Goal: Task Accomplishment & Management: Manage account settings

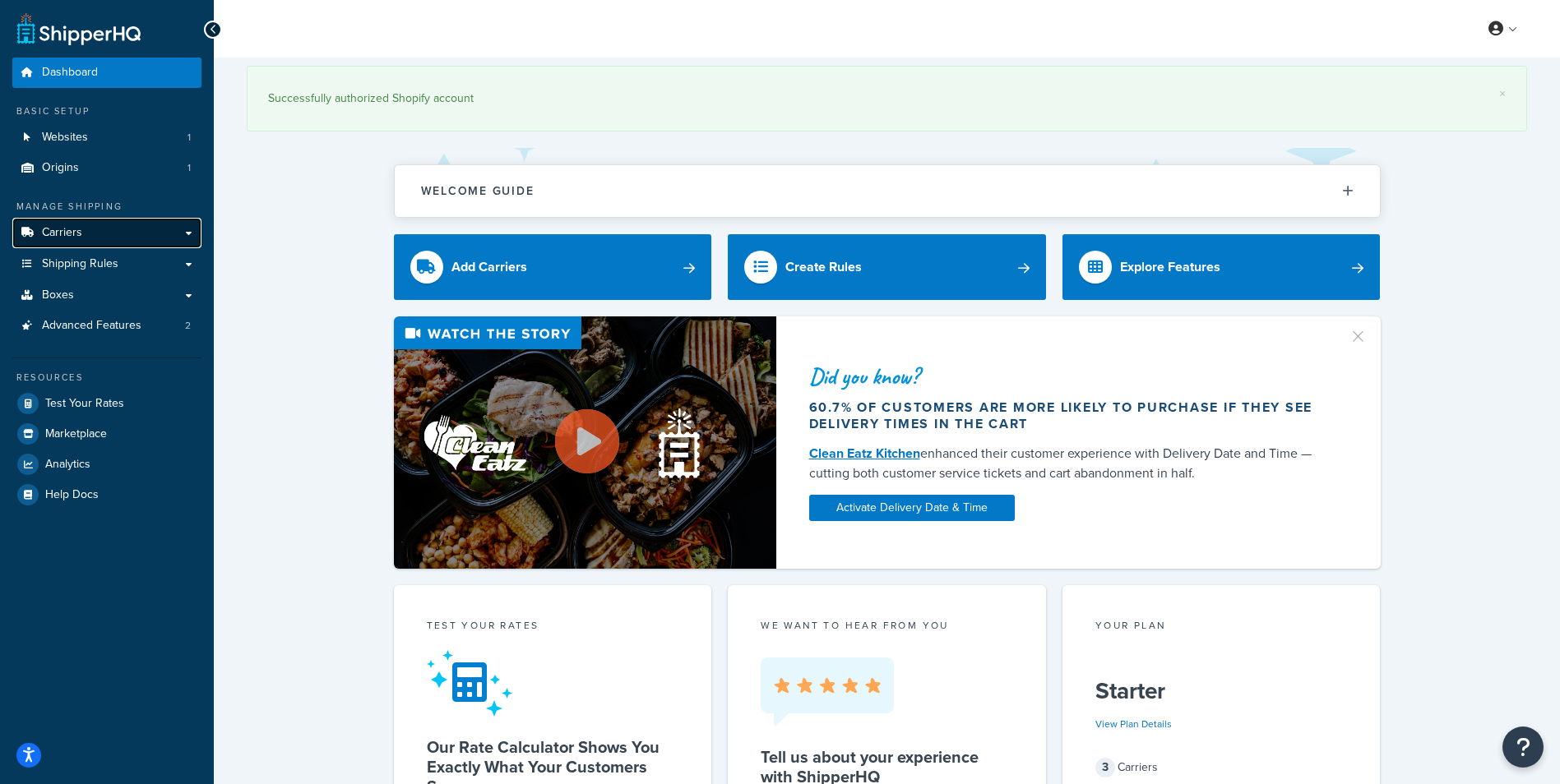
click at [94, 233] on link "Carriers" at bounding box center [107, 233] width 189 height 30
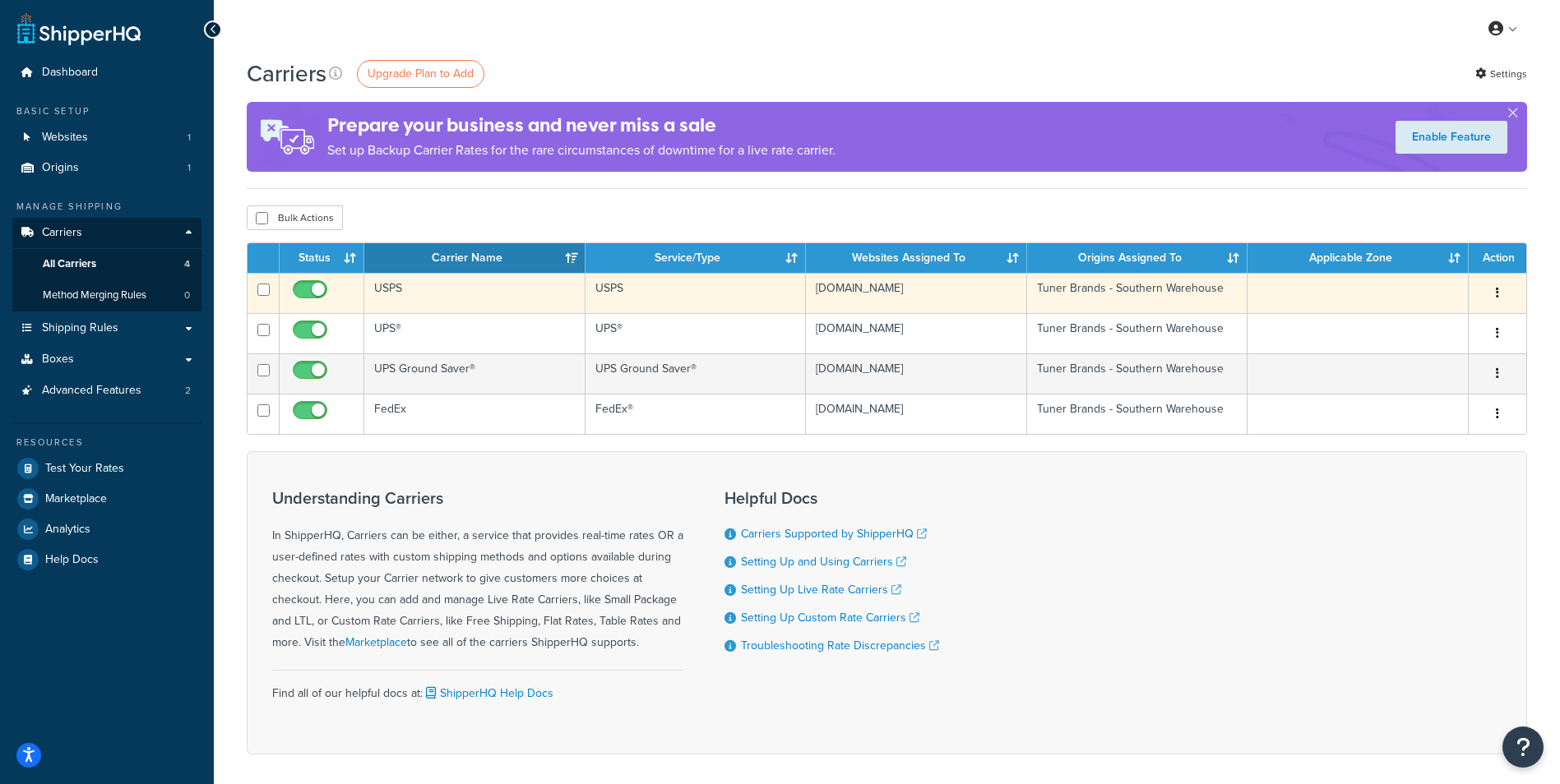
click at [391, 292] on td "USPS" at bounding box center [475, 293] width 221 height 40
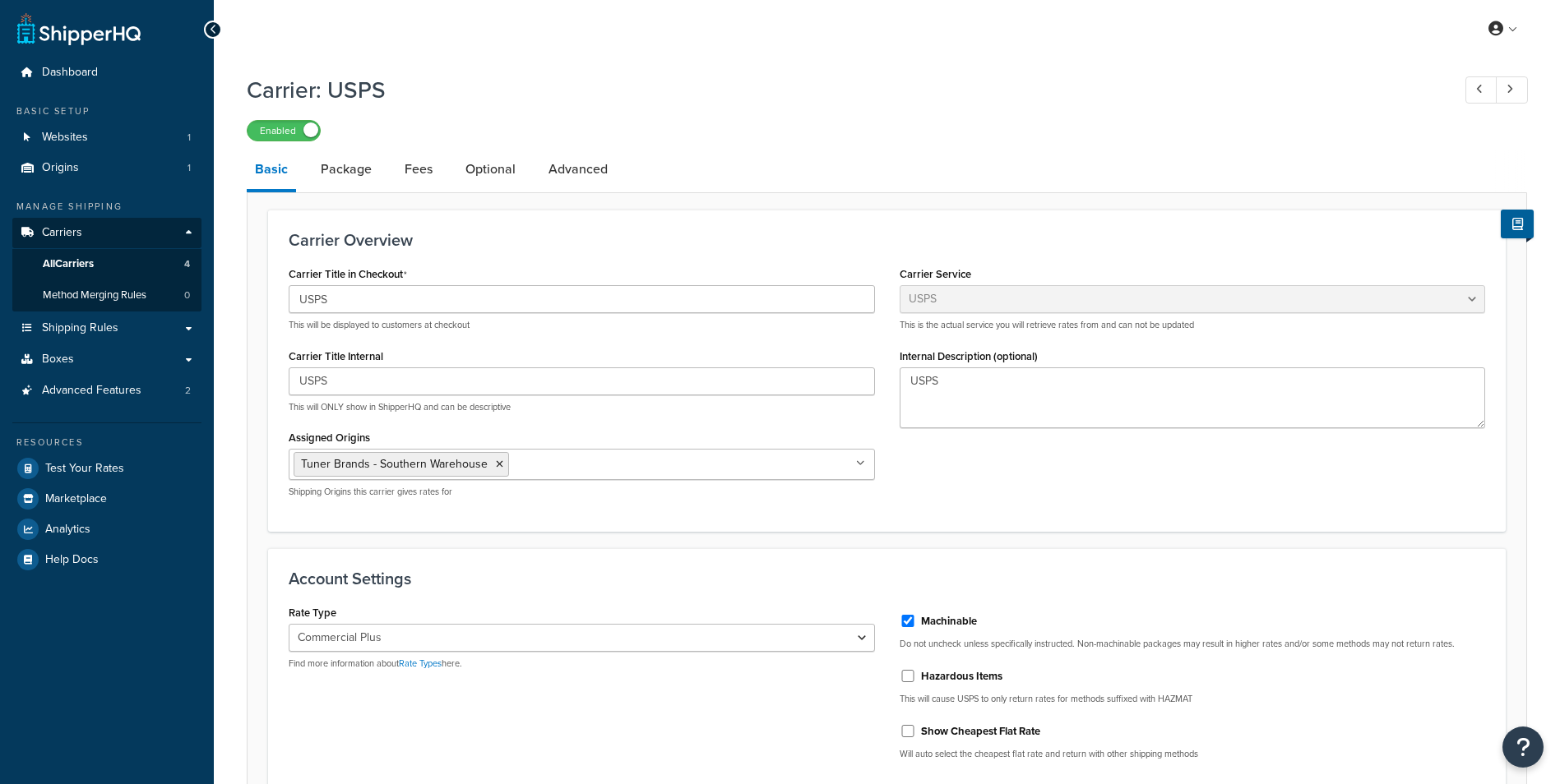
select select "usps"
select select "PLUS"
click at [341, 178] on link "Package" at bounding box center [346, 168] width 68 height 39
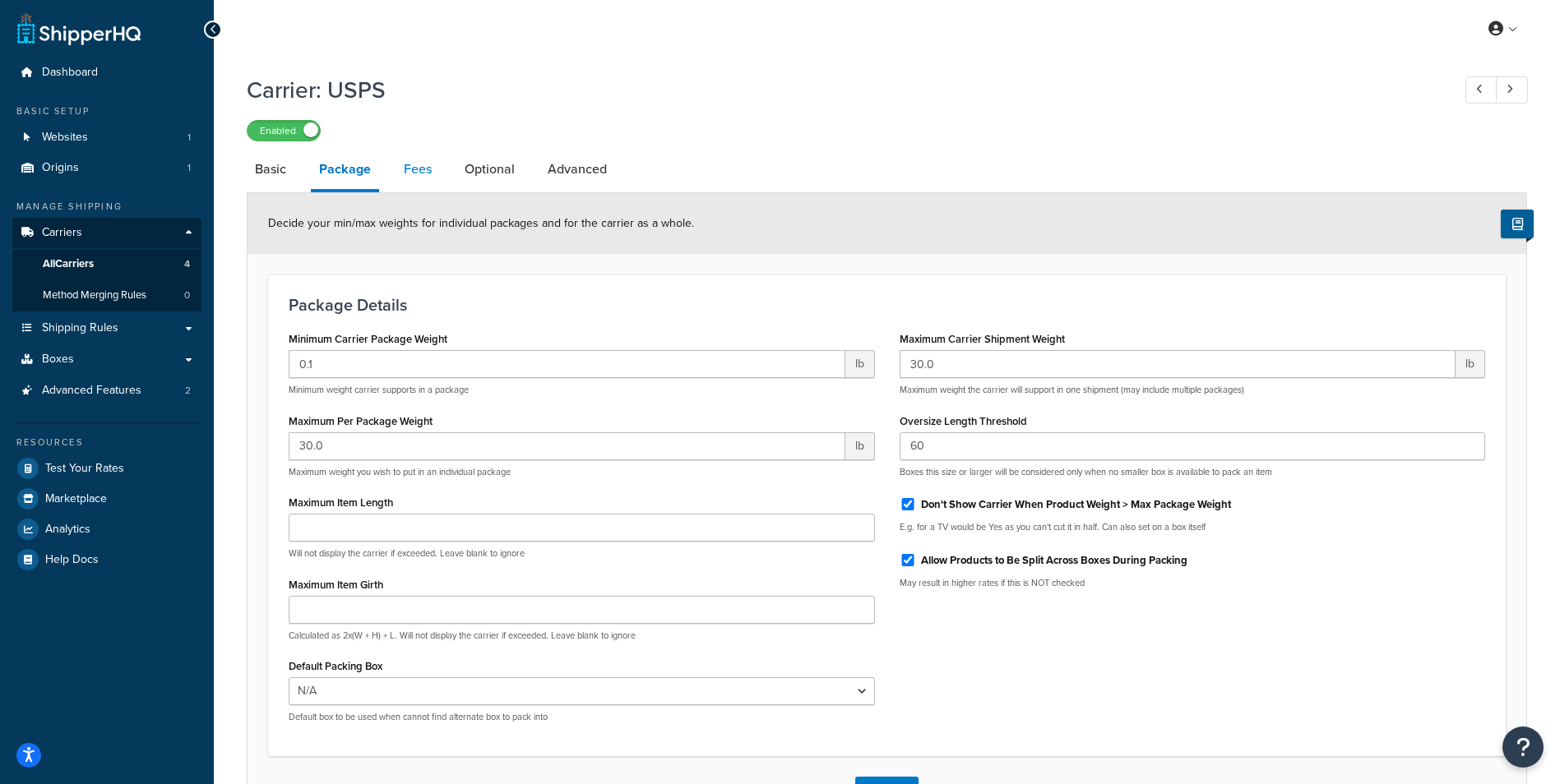
click at [417, 172] on link "Fees" at bounding box center [418, 168] width 45 height 39
select select "package"
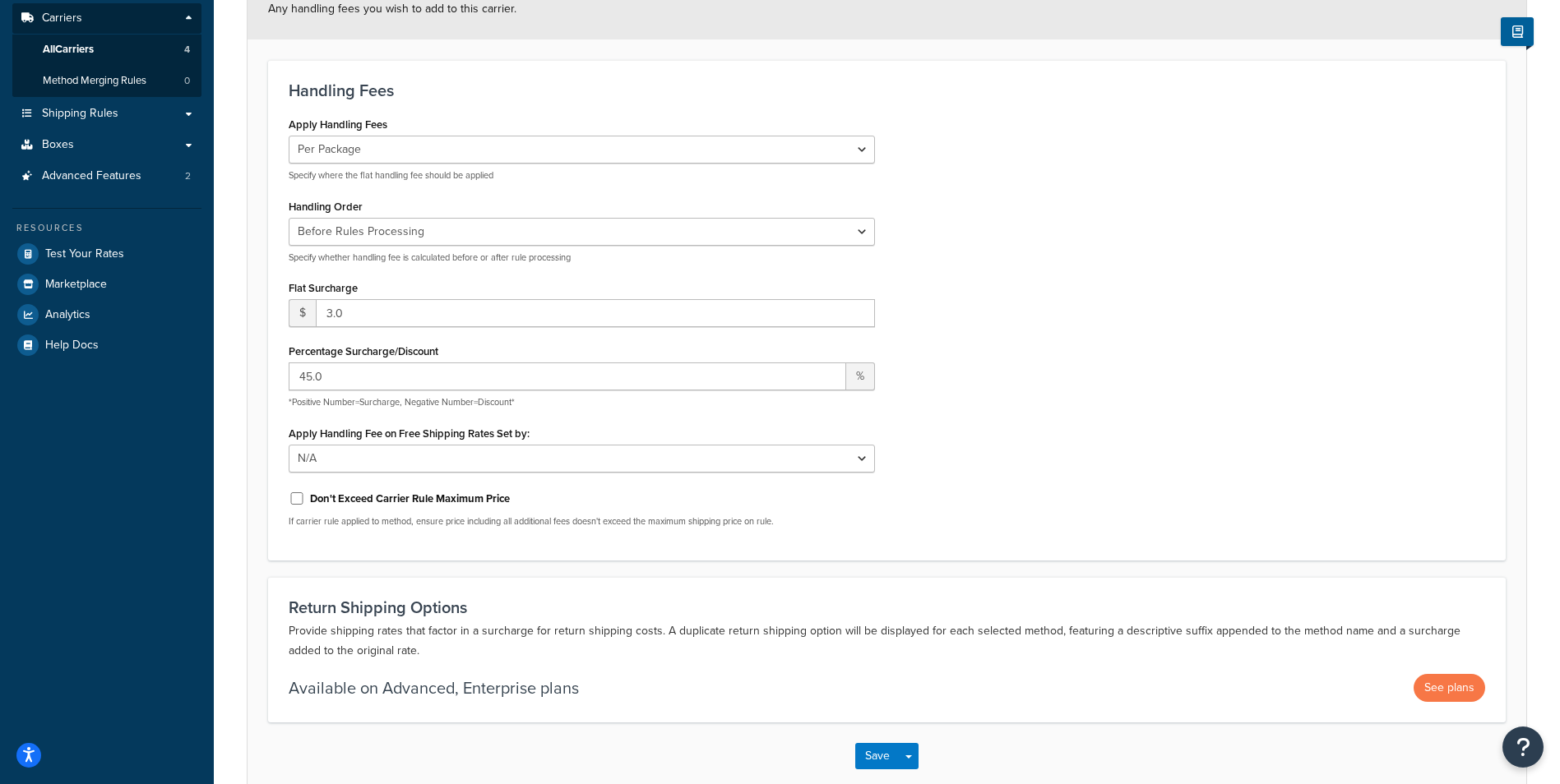
scroll to position [246, 0]
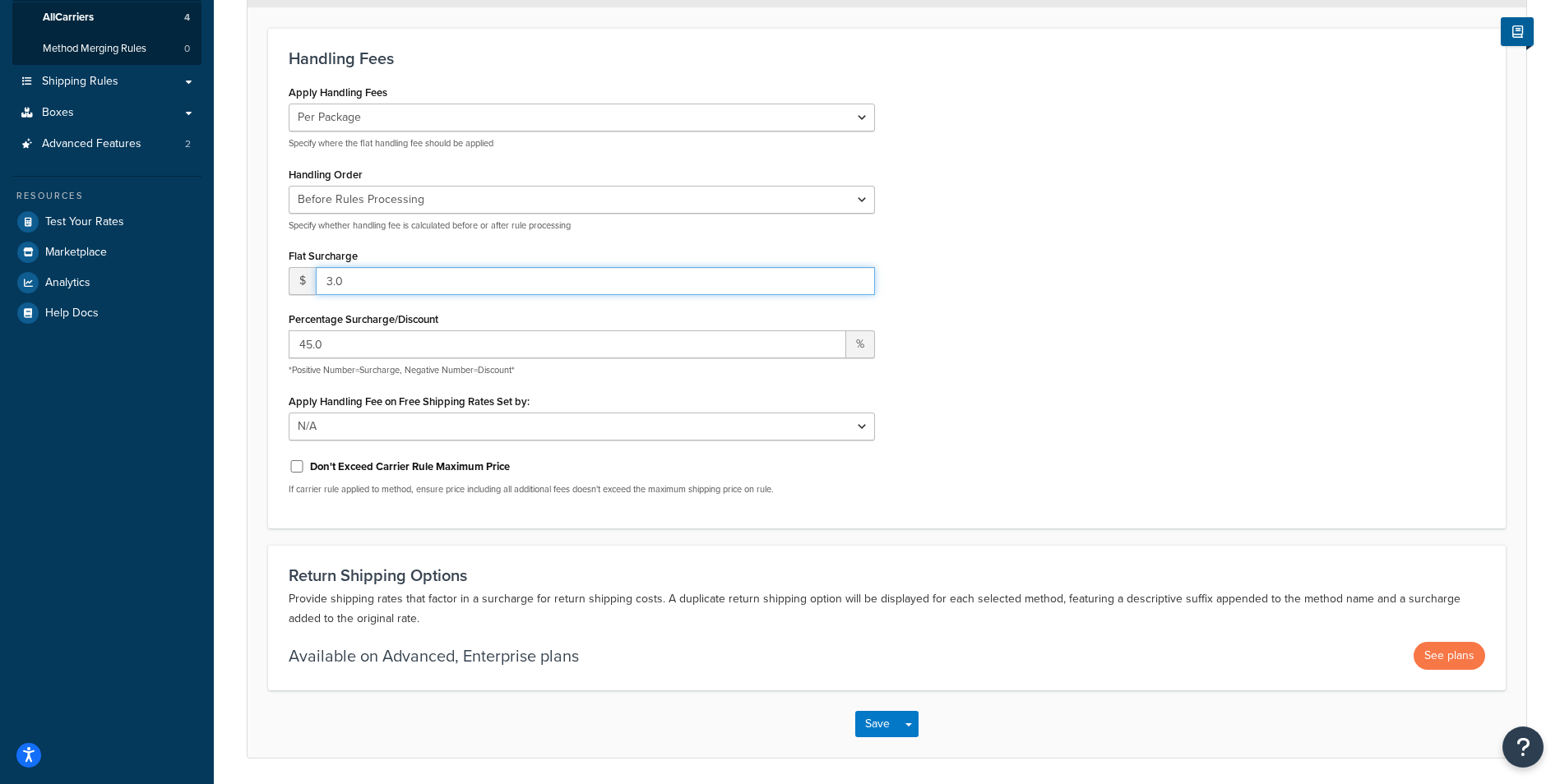
drag, startPoint x: 353, startPoint y: 284, endPoint x: 304, endPoint y: 283, distance: 49.0
click at [304, 283] on div "$ 3.0" at bounding box center [582, 281] width 586 height 28
type input "0.00"
drag, startPoint x: 376, startPoint y: 351, endPoint x: 283, endPoint y: 344, distance: 93.3
click at [283, 344] on div "Apply Handling Fees Per Order Per Item Per Package Specify where the flat handl…" at bounding box center [582, 294] width 611 height 427
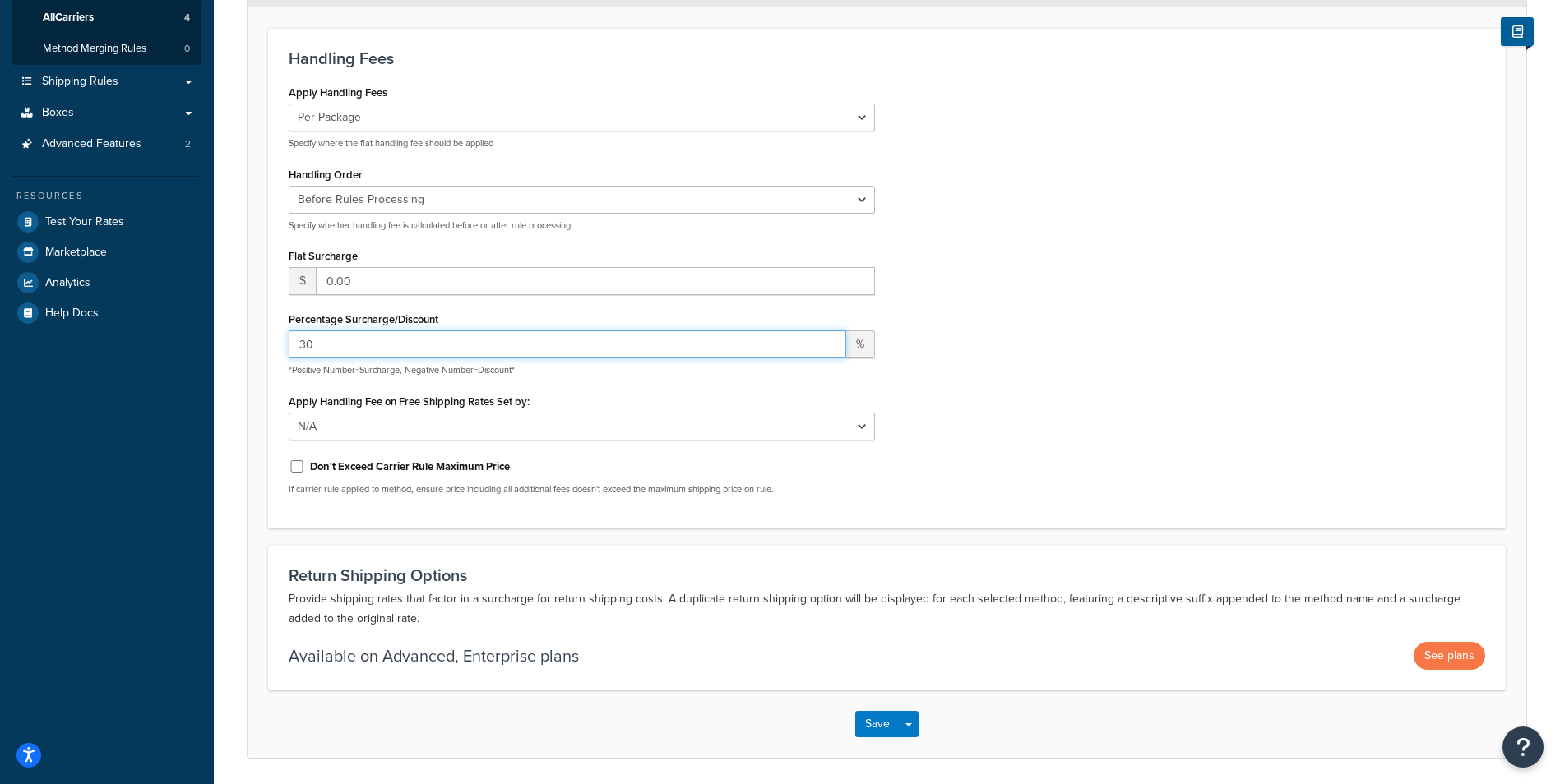
type input "30"
click at [961, 329] on div "Apply Handling Fees Per Order Per Item Per Package Specify where the flat handl…" at bounding box center [886, 294] width 1221 height 427
click at [874, 721] on button "Save" at bounding box center [878, 725] width 45 height 27
